Goal: Check status: Check status

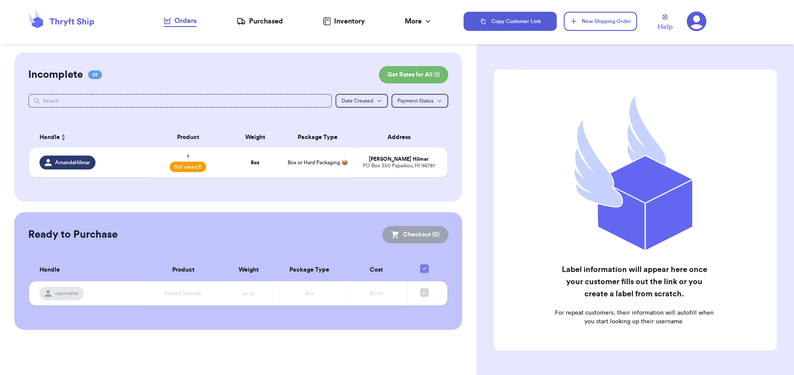
click at [263, 23] on div "Purchased" at bounding box center [260, 21] width 46 height 10
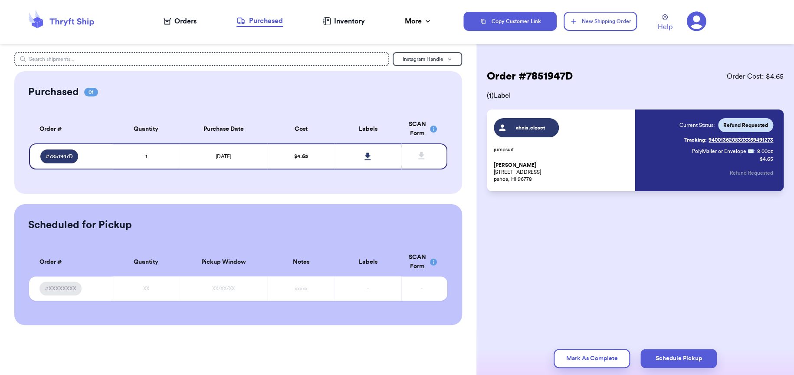
click at [187, 20] on div "Orders" at bounding box center [180, 21] width 33 height 10
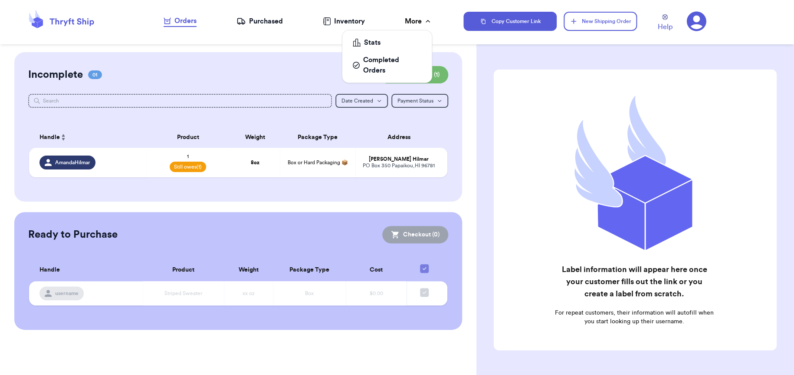
click at [411, 20] on div "More" at bounding box center [418, 21] width 27 height 10
click at [391, 60] on div "Completed Orders" at bounding box center [387, 65] width 69 height 21
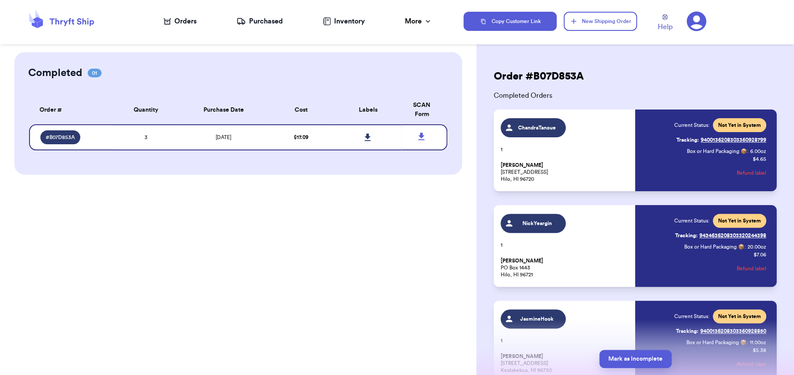
click at [717, 141] on link "Tracking: 9400136208303360928799" at bounding box center [722, 140] width 90 height 14
